Goal: Find specific page/section: Find specific page/section

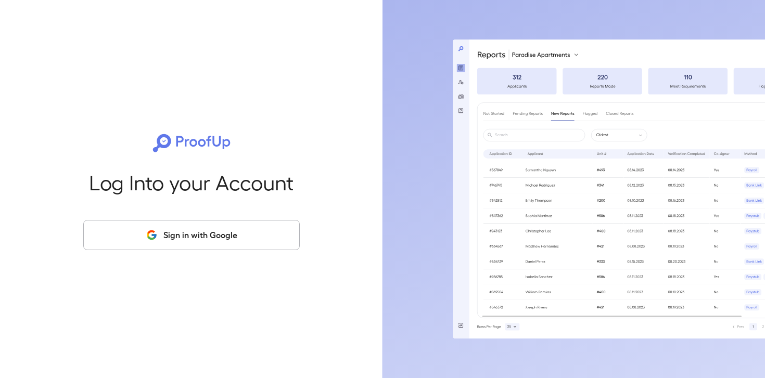
click at [246, 245] on button "Sign in with Google" at bounding box center [191, 235] width 216 height 30
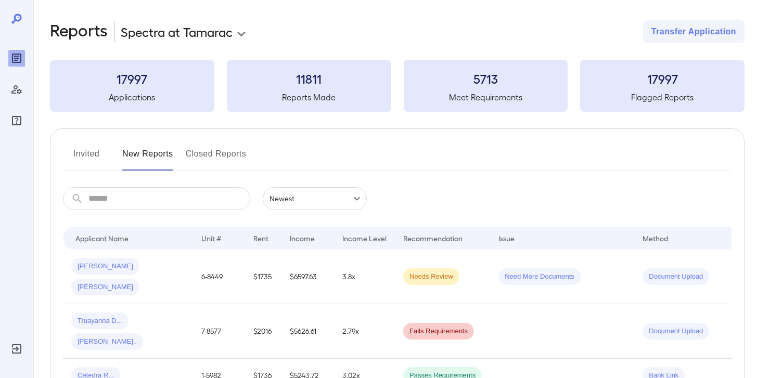
scroll to position [2, 0]
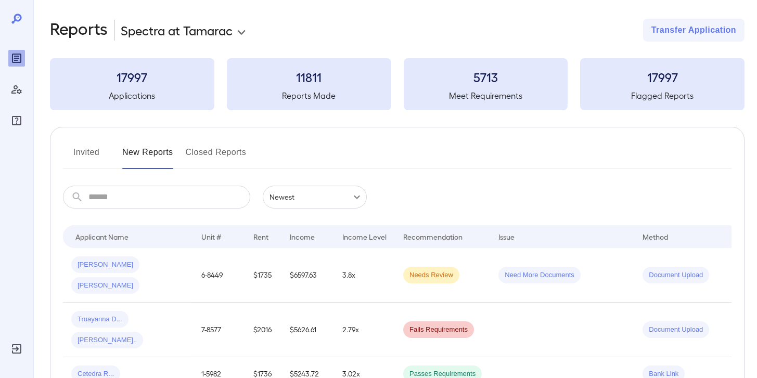
click at [96, 159] on button "Invited" at bounding box center [86, 156] width 47 height 25
